Goal: Information Seeking & Learning: Learn about a topic

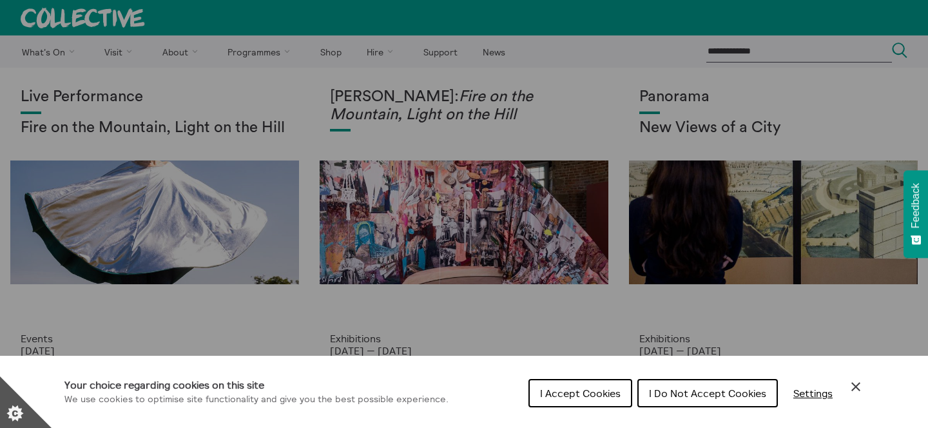
click at [652, 390] on span "I Do Not Accept Cookies" at bounding box center [707, 393] width 117 height 13
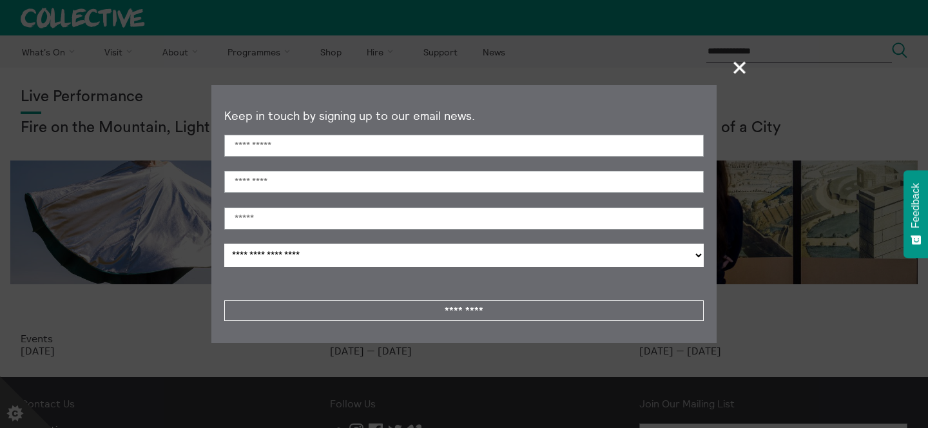
click at [744, 68] on span "+" at bounding box center [740, 67] width 38 height 38
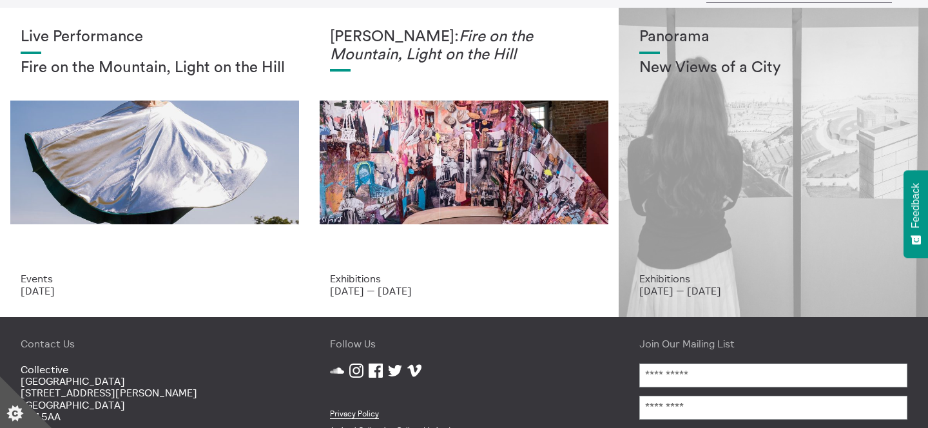
scroll to position [56, 0]
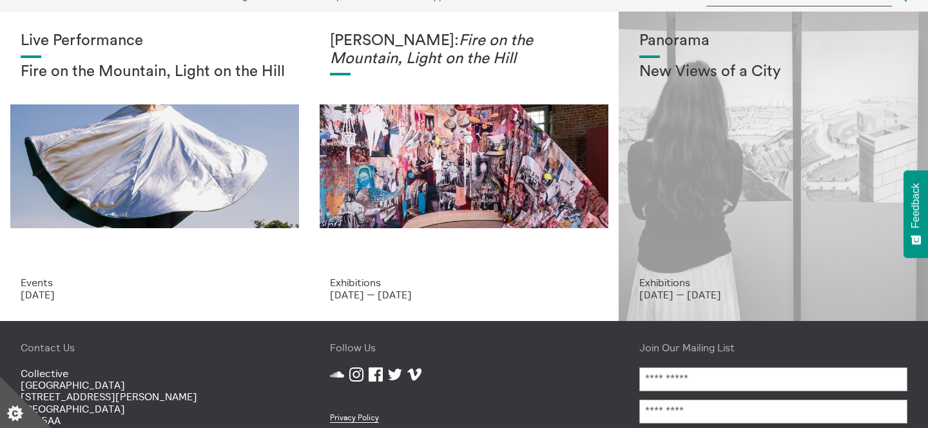
click at [739, 113] on div "Panorama New Views of a City" at bounding box center [773, 154] width 268 height 244
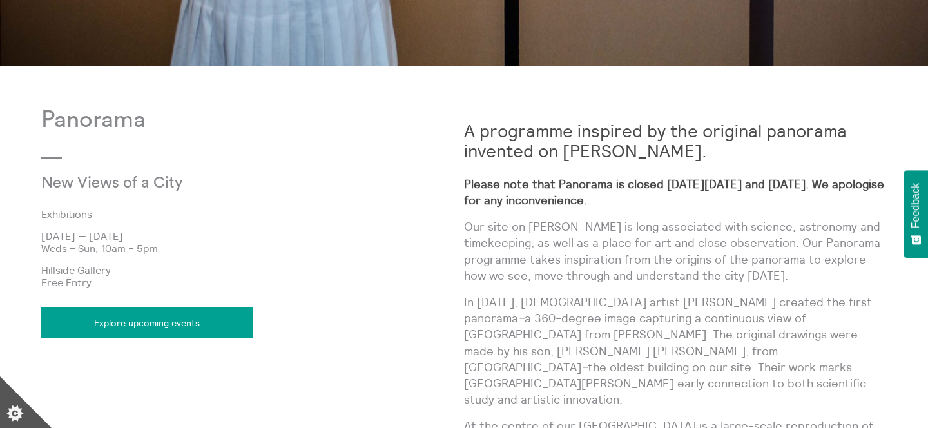
scroll to position [750, 0]
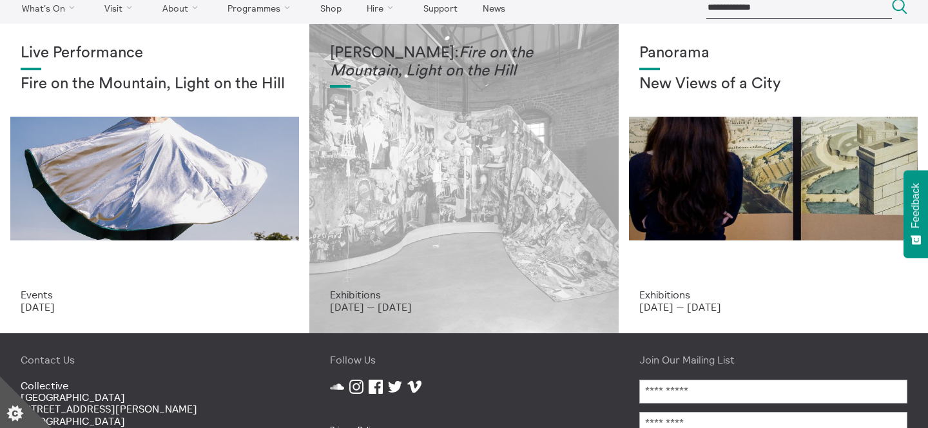
click at [373, 137] on div "Mercedes Azpilicueta: Fire on the Mountain, Light on the Hill" at bounding box center [464, 166] width 268 height 244
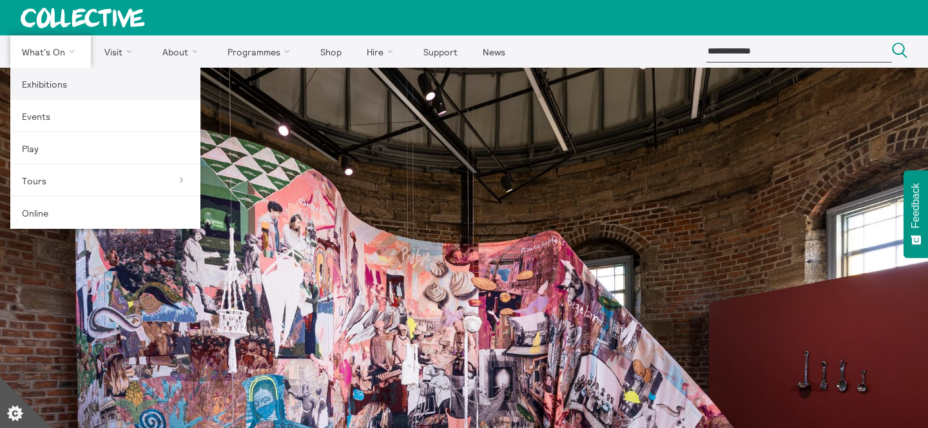
click at [41, 82] on link "Exhibitions" at bounding box center [105, 84] width 190 height 32
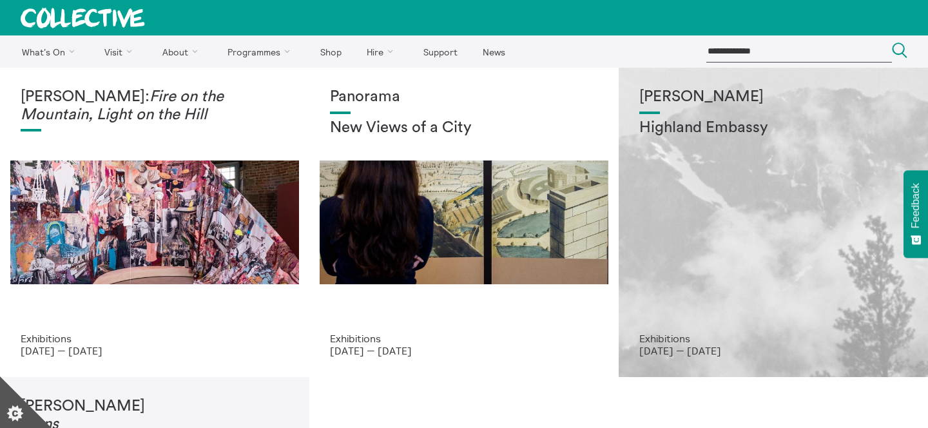
click at [686, 88] on h1 "[PERSON_NAME]" at bounding box center [773, 97] width 268 height 18
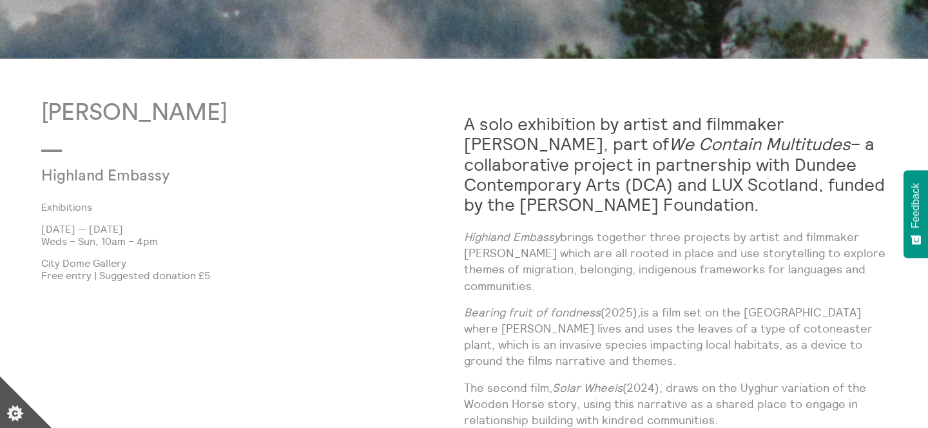
scroll to position [735, 0]
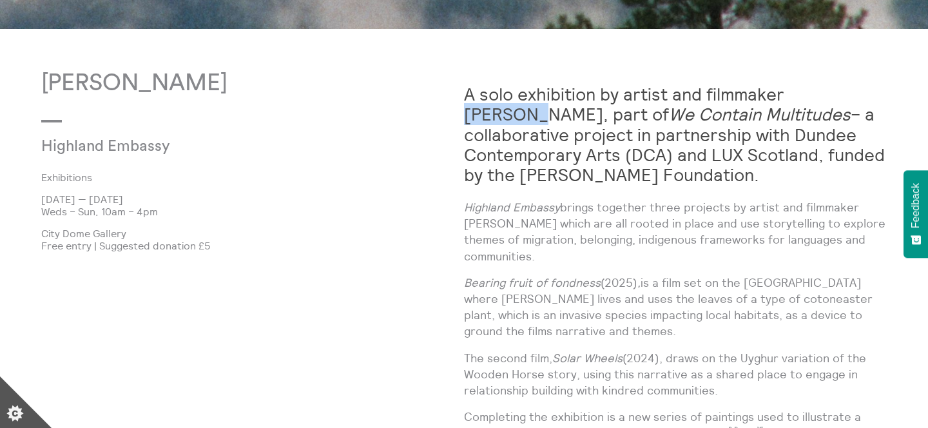
drag, startPoint x: 855, startPoint y: 95, endPoint x: 789, endPoint y: 95, distance: 65.1
click at [789, 95] on strong "A solo exhibition by artist and filmmaker [PERSON_NAME], part of We Contain Mul…" at bounding box center [674, 134] width 421 height 102
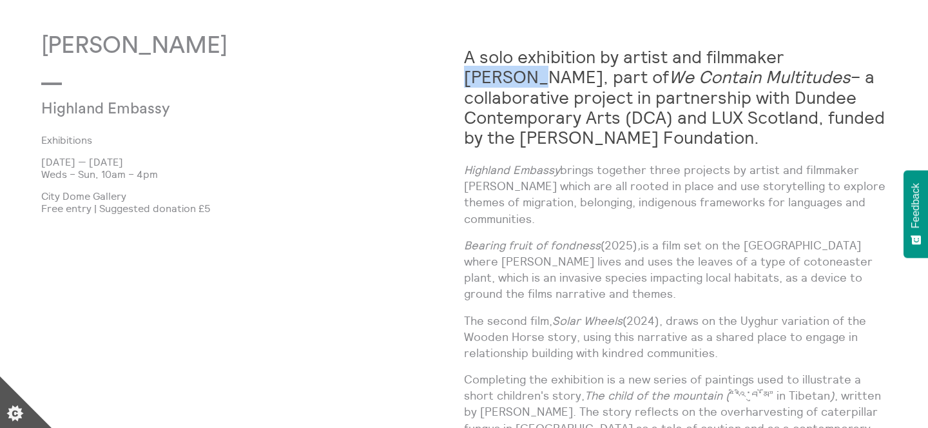
scroll to position [768, 0]
